Goal: Task Accomplishment & Management: Manage account settings

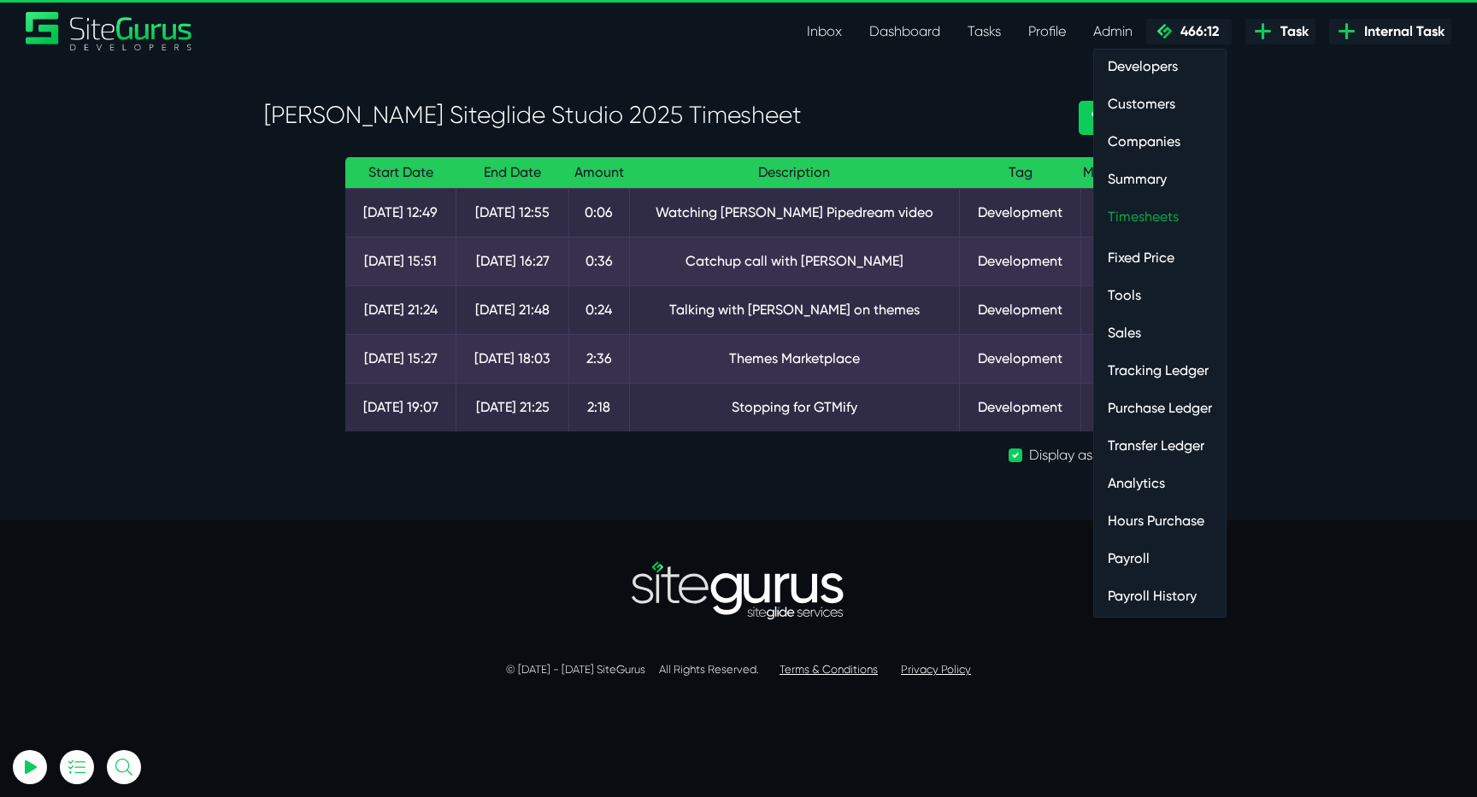
click at [1140, 214] on link "Timesheets" at bounding box center [1160, 217] width 132 height 34
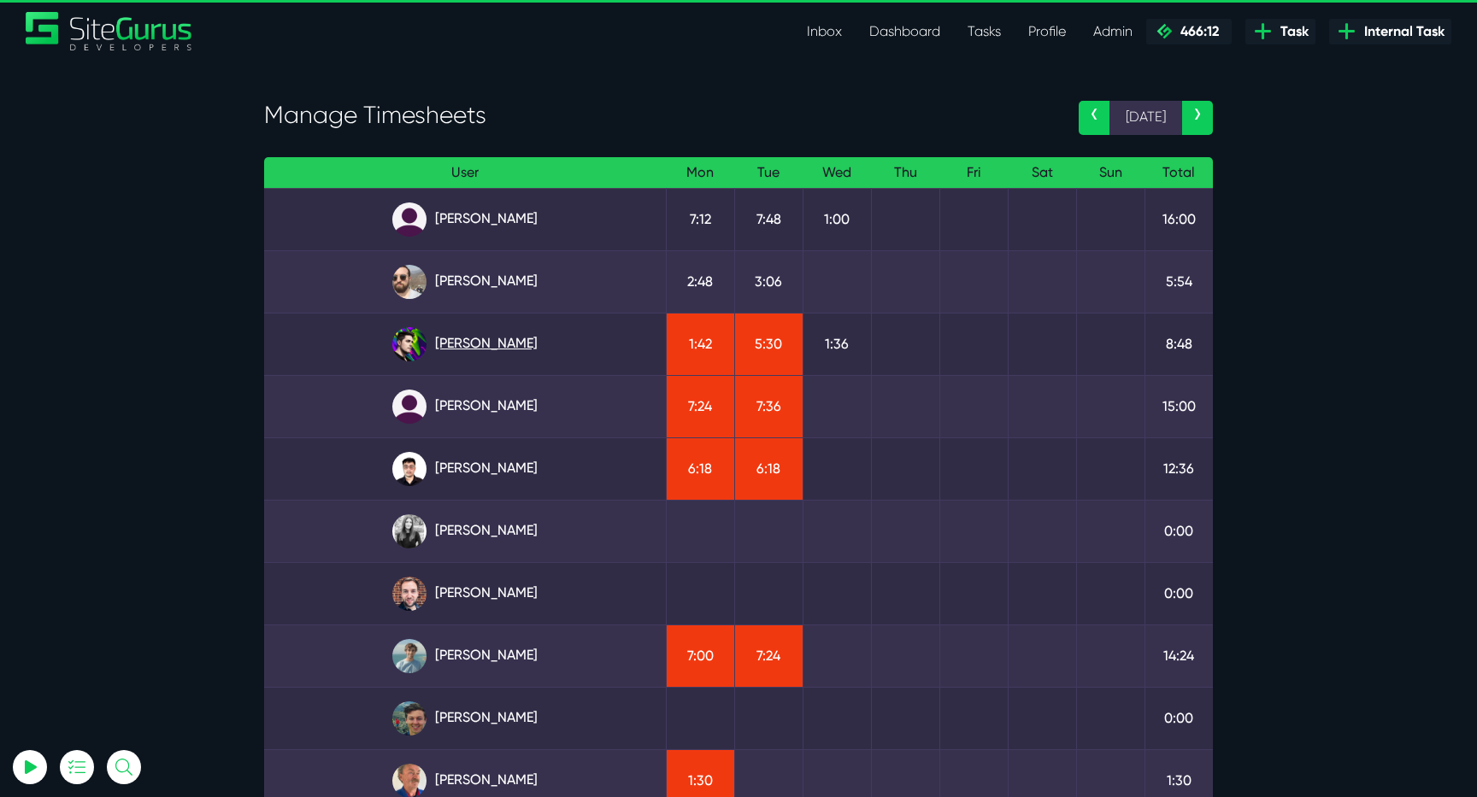
click at [513, 344] on link "[PERSON_NAME]" at bounding box center [465, 344] width 374 height 34
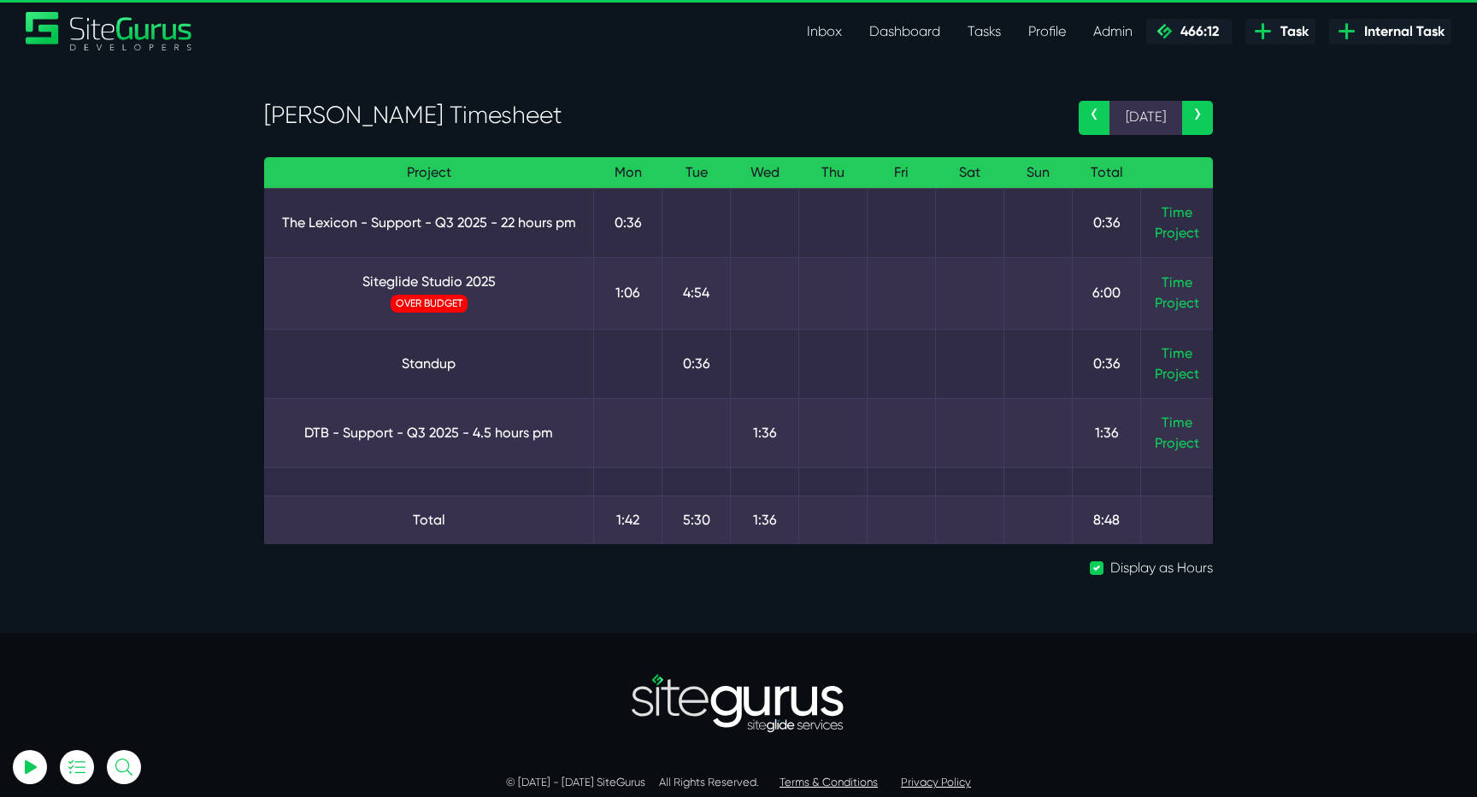
click at [1193, 423] on td "Time Project" at bounding box center [1177, 432] width 73 height 69
click at [1187, 423] on link "Time" at bounding box center [1177, 423] width 31 height 16
click at [1179, 285] on link "Time" at bounding box center [1177, 282] width 31 height 16
